Goal: Information Seeking & Learning: Learn about a topic

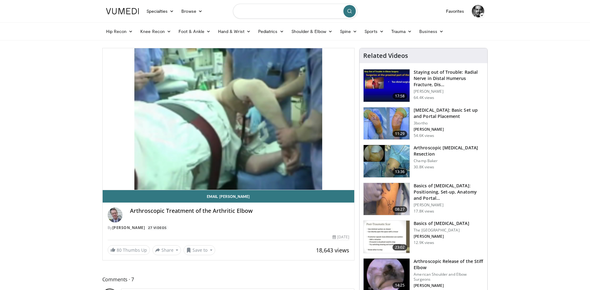
click at [283, 14] on input "Search topics, interventions" at bounding box center [295, 11] width 124 height 15
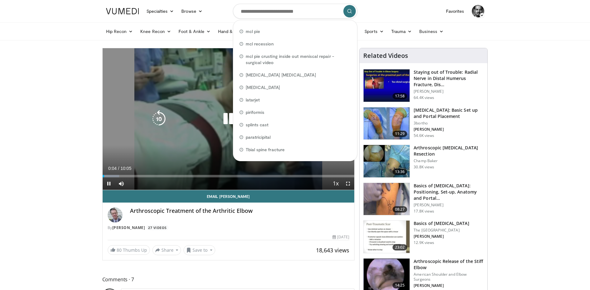
click at [223, 121] on icon "Video Player" at bounding box center [227, 118] width 17 height 17
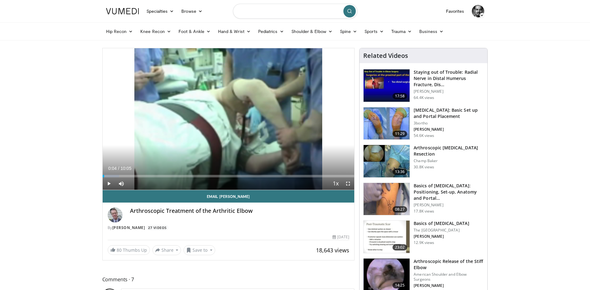
click at [270, 15] on input "Search topics, interventions" at bounding box center [295, 11] width 124 height 15
type input "**********"
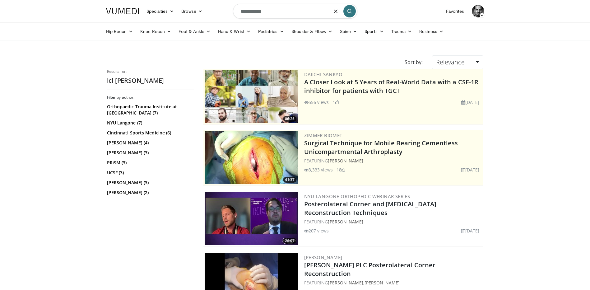
drag, startPoint x: 246, startPoint y: 12, endPoint x: 249, endPoint y: 14, distance: 3.4
type input "*******"
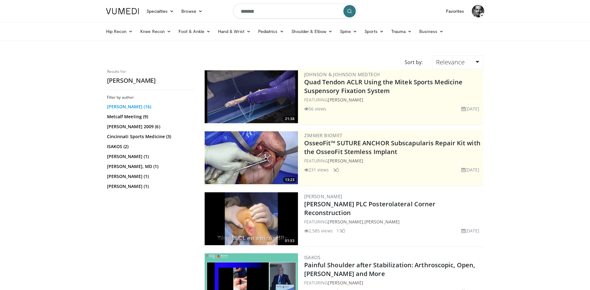
click at [128, 106] on link "Robert Arciero (16)" at bounding box center [149, 107] width 85 height 6
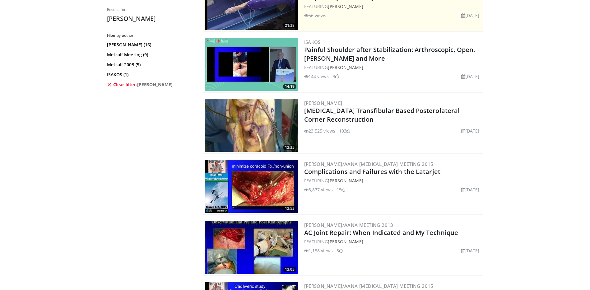
scroll to position [124, 0]
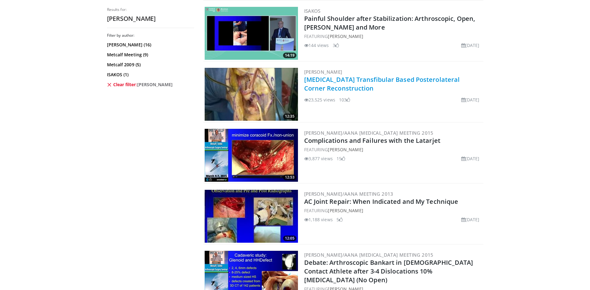
click at [334, 84] on link "[MEDICAL_DATA] Transfibular Based Posterolateral Corner Reconstruction" at bounding box center [382, 83] width 156 height 17
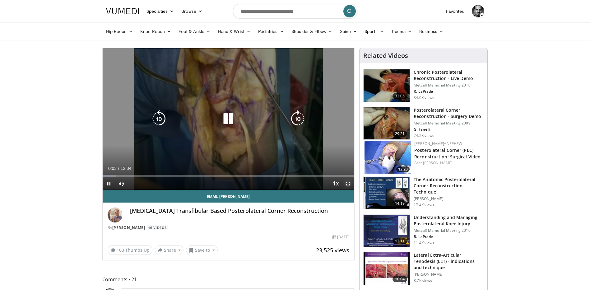
drag, startPoint x: 345, startPoint y: 182, endPoint x: 347, endPoint y: 214, distance: 32.3
click at [345, 182] on span "Video Player" at bounding box center [348, 183] width 12 height 12
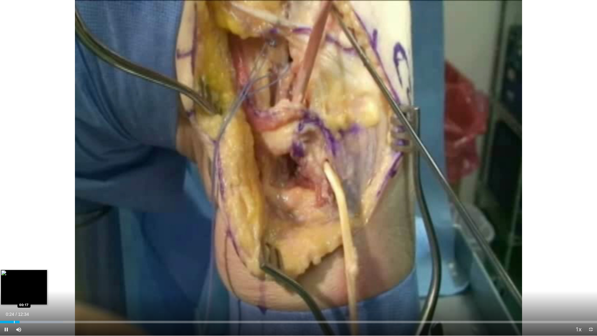
click at [14, 289] on div "Progress Bar" at bounding box center [14, 321] width 1 height 2
click at [10, 289] on div "Loaded : 10.58% 00:18 00:13" at bounding box center [298, 321] width 597 height 2
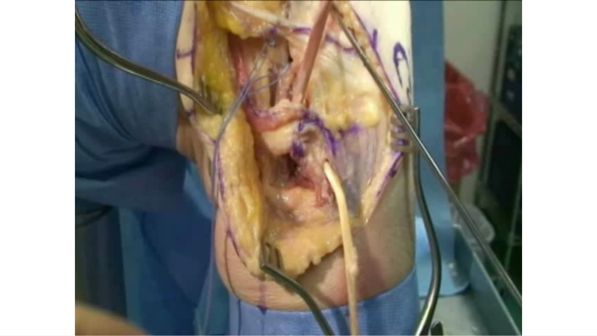
click at [10, 289] on video-js "**********" at bounding box center [298, 168] width 597 height 336
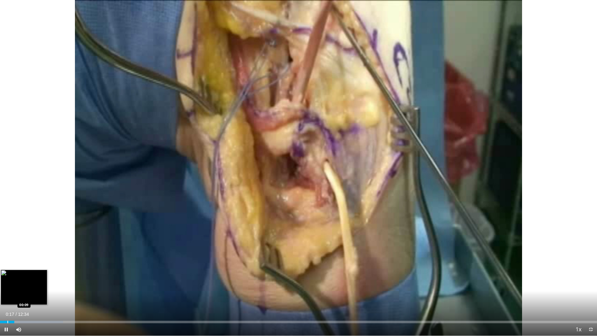
click at [7, 289] on div "Loaded : 10.58% 00:18 00:09" at bounding box center [298, 320] width 597 height 6
click at [6, 289] on span "Video Player" at bounding box center [6, 329] width 12 height 12
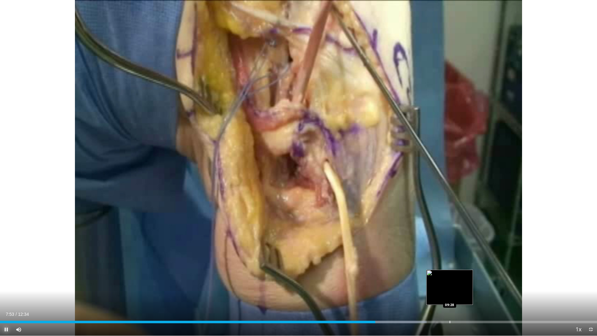
click at [449, 289] on div "Loaded : 71.48% 07:53 09:28" at bounding box center [298, 320] width 597 height 6
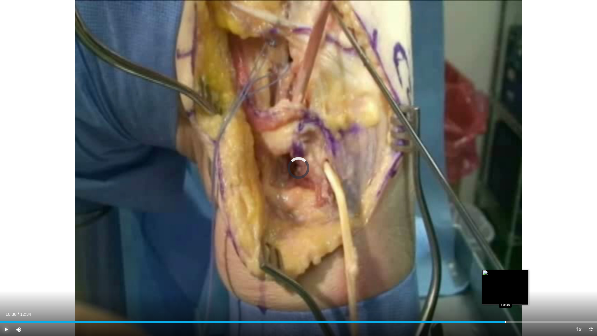
click at [505, 289] on div "Progress Bar" at bounding box center [505, 321] width 1 height 2
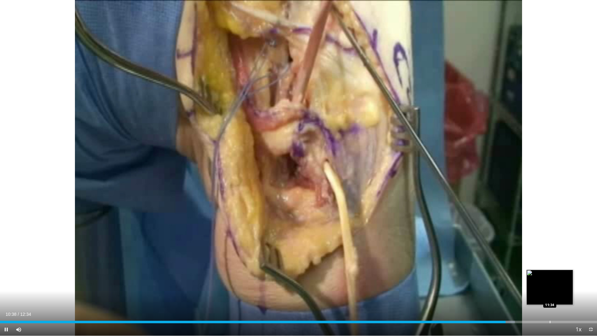
click at [550, 289] on div "10 seconds Tap to unmute" at bounding box center [298, 167] width 597 height 335
click at [589, 289] on span "Video Player" at bounding box center [590, 329] width 12 height 12
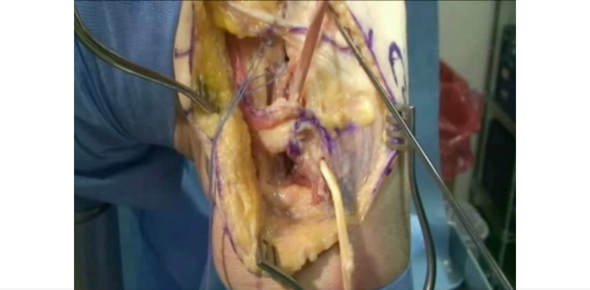
scroll to position [684, 0]
